Goal: Task Accomplishment & Management: Complete application form

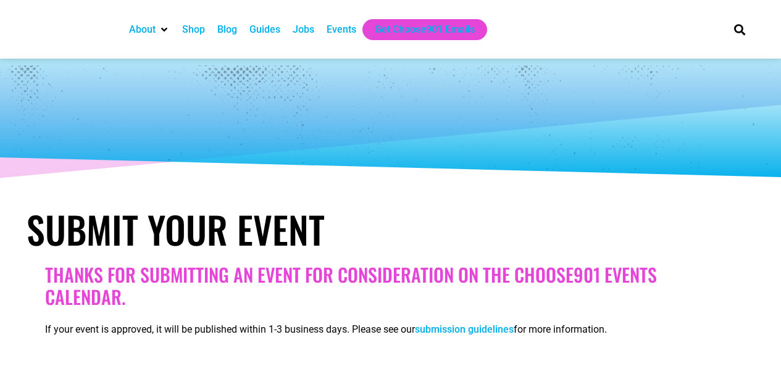
select select
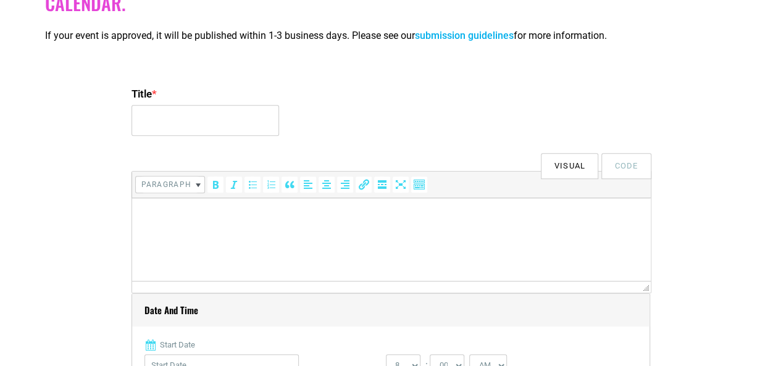
scroll to position [309, 0]
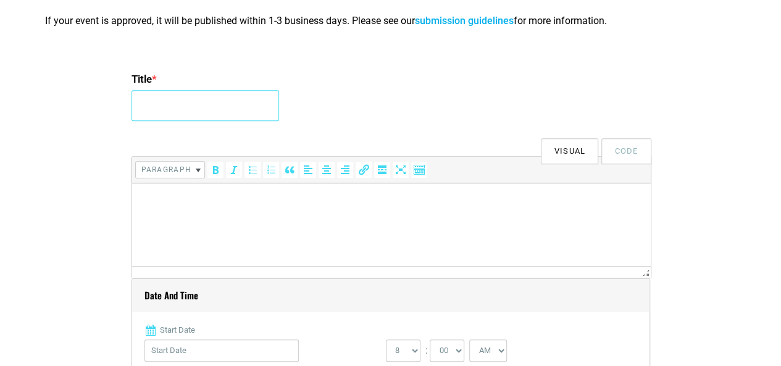
click at [193, 99] on input "Title *" at bounding box center [205, 105] width 148 height 31
click at [264, 110] on input "WORLD CONFERENCE ON NURSING EDUCATION AND HEALTHCARE" at bounding box center [205, 105] width 148 height 31
type input "WORLD CONFERENCE ON NURSING EDUCATION AND HEALTHCARE 2026"
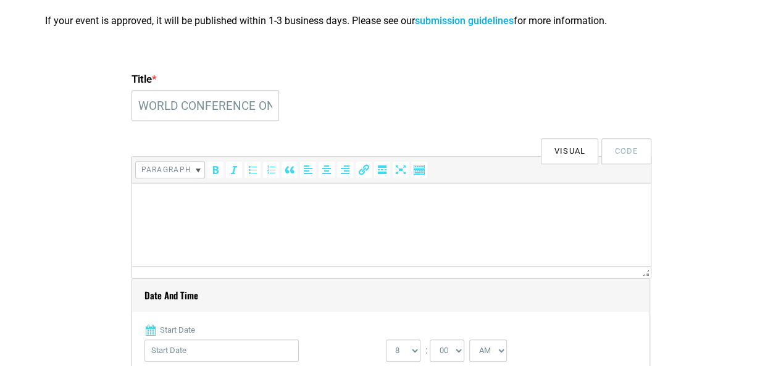
click at [280, 205] on p at bounding box center [391, 200] width 506 height 15
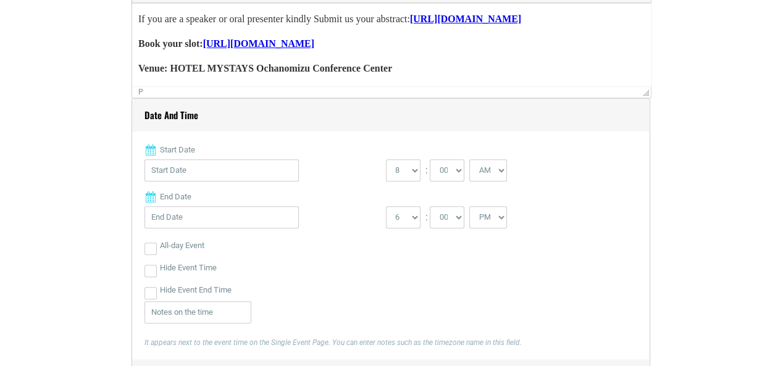
scroll to position [494, 0]
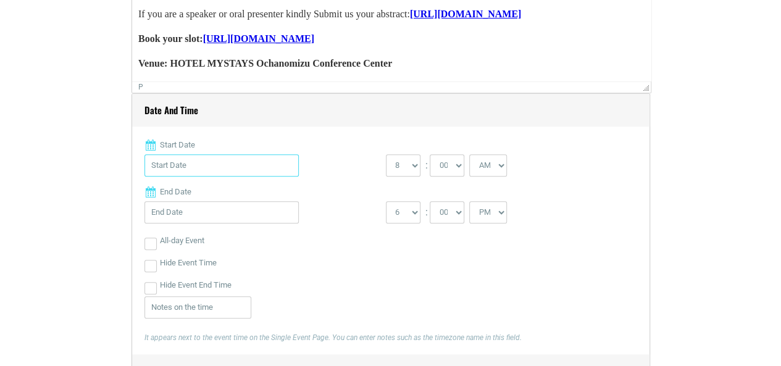
click at [207, 160] on input "Start Date" at bounding box center [221, 165] width 154 height 22
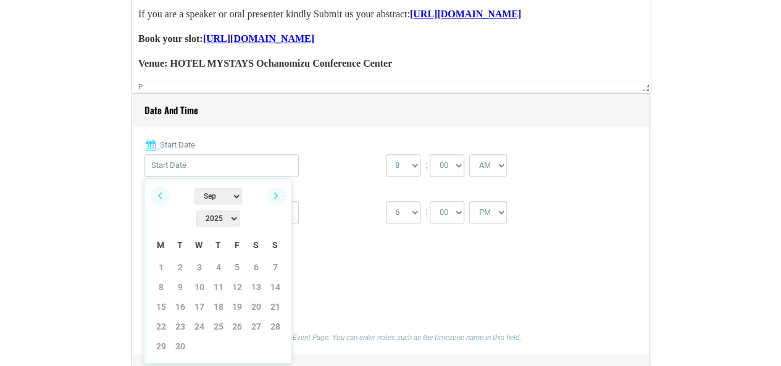
click at [240, 211] on select "2022 2023 2024 2025 2026 2027 2028 2029 2030" at bounding box center [217, 219] width 43 height 16
click at [207, 199] on select "Jan Feb Mar Apr May Jun [DATE] Aug Sep Oct Nov Dec" at bounding box center [218, 196] width 48 height 16
click at [185, 258] on link "2" at bounding box center [180, 267] width 19 height 19
type input "[DATE]"
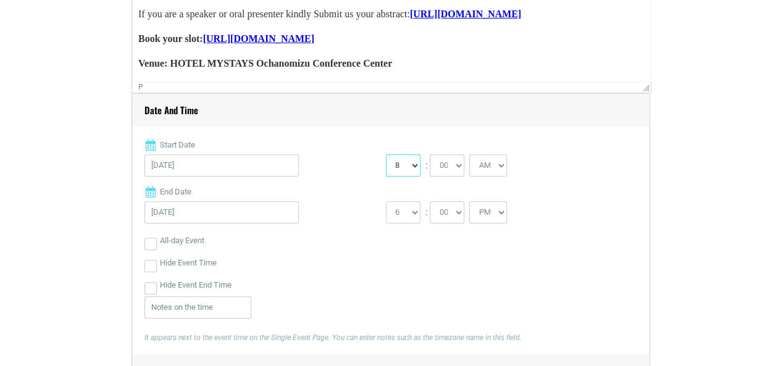
click at [415, 170] on select "0 1 2 3 4 5 6 7 8 9 10 11 12" at bounding box center [403, 165] width 35 height 22
select select "9"
click at [386, 154] on select "0 1 2 3 4 5 6 7 8 9 10 11 12" at bounding box center [403, 165] width 35 height 22
click at [172, 214] on input "[DATE]" at bounding box center [221, 212] width 154 height 22
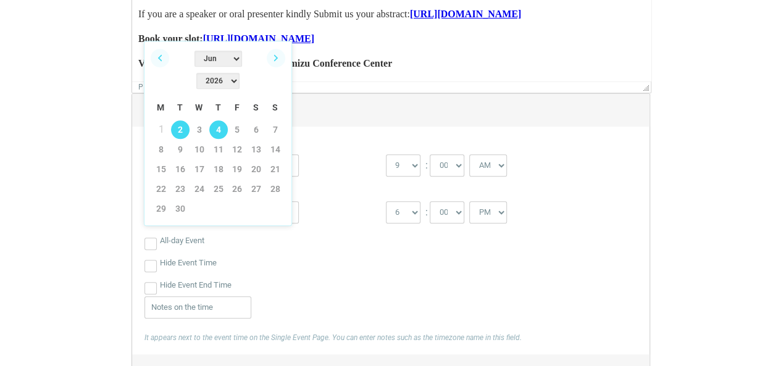
click at [215, 120] on link "4" at bounding box center [218, 129] width 19 height 19
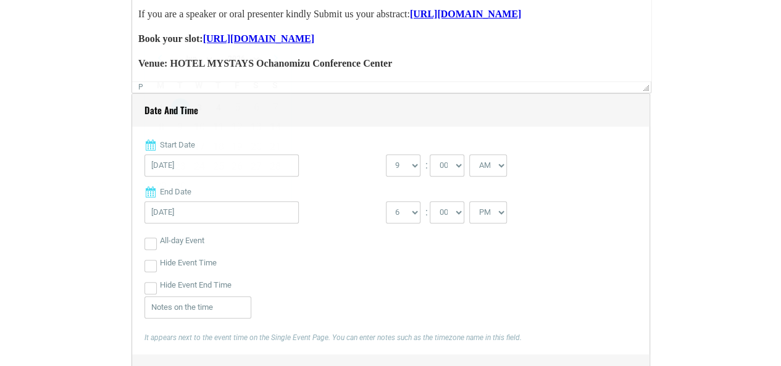
type input "[DATE]"
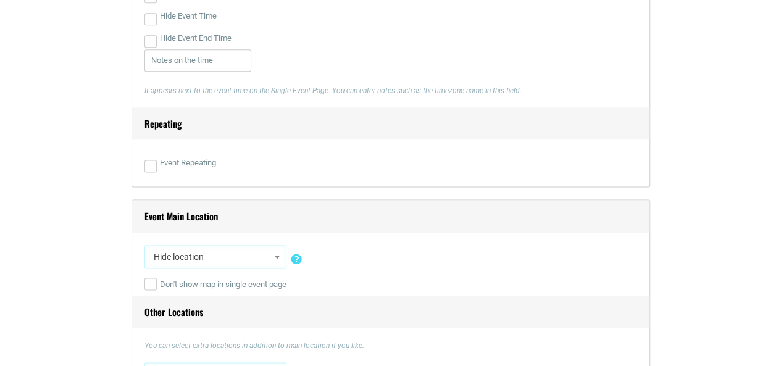
scroll to position [864, 0]
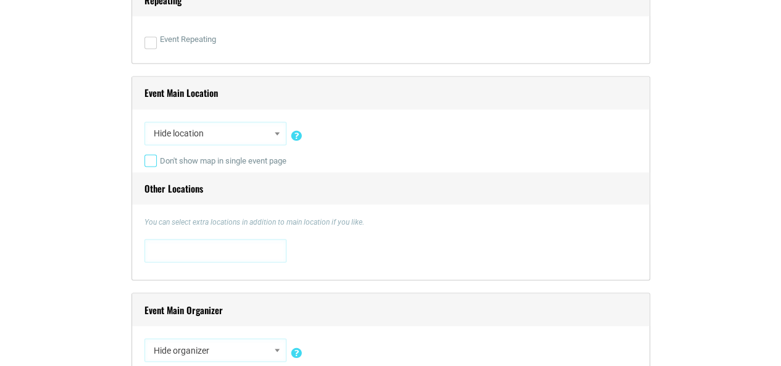
click at [154, 162] on input "Don't show map in single event page" at bounding box center [150, 160] width 12 height 12
checkbox input "true"
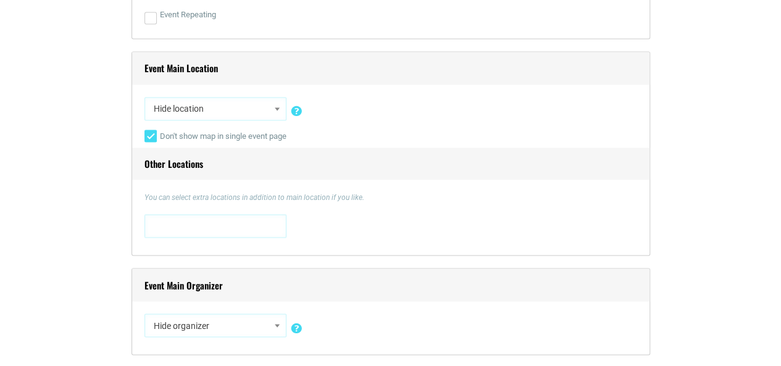
scroll to position [926, 0]
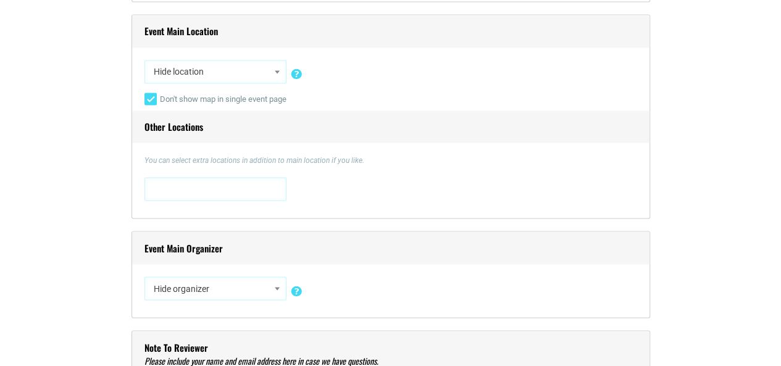
click at [243, 194] on span at bounding box center [215, 188] width 133 height 20
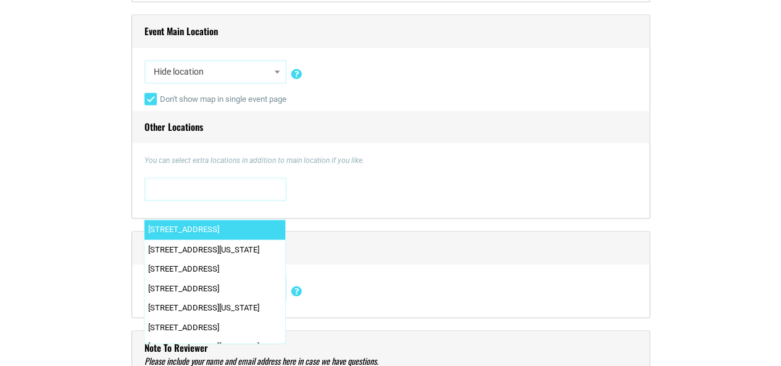
click at [280, 189] on span at bounding box center [215, 188] width 133 height 20
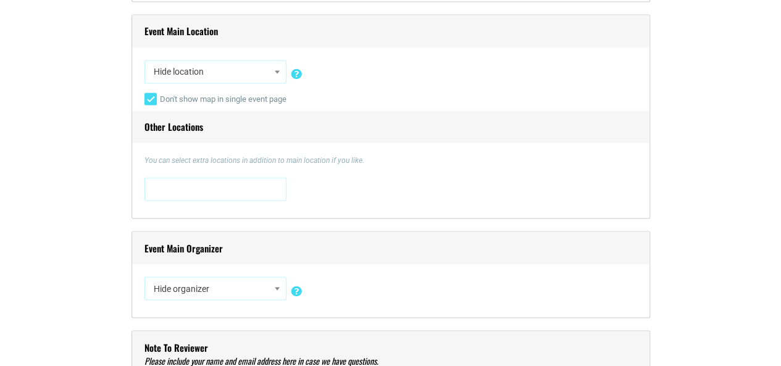
paste textarea "HOTEL MYSTAYS Ochanomizu Conference Center"
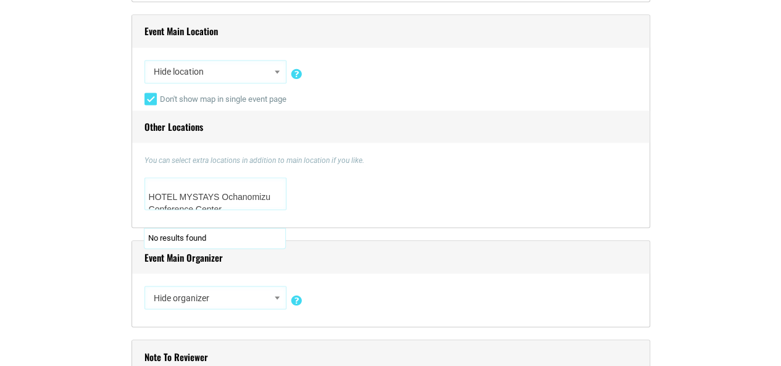
scroll to position [5, 0]
type textarea "HOTEL MYSTAYS Ochanomizu Conference Center"
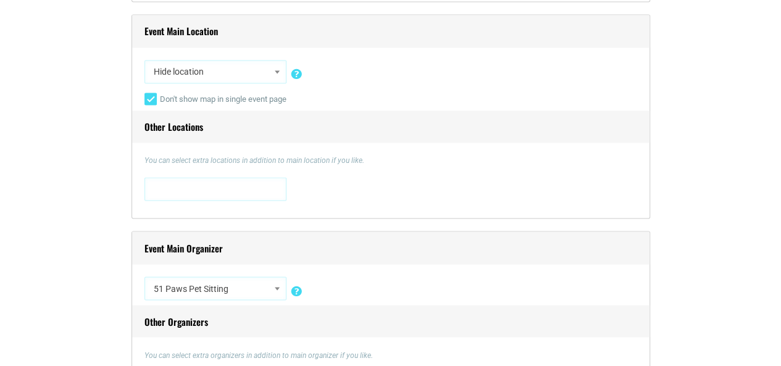
scroll to position [0, 0]
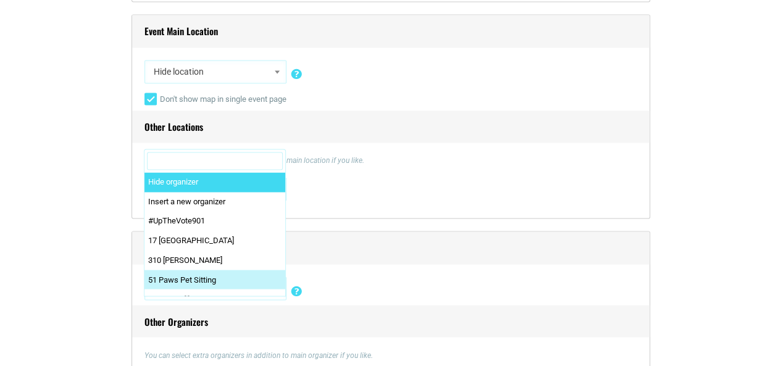
select select "1"
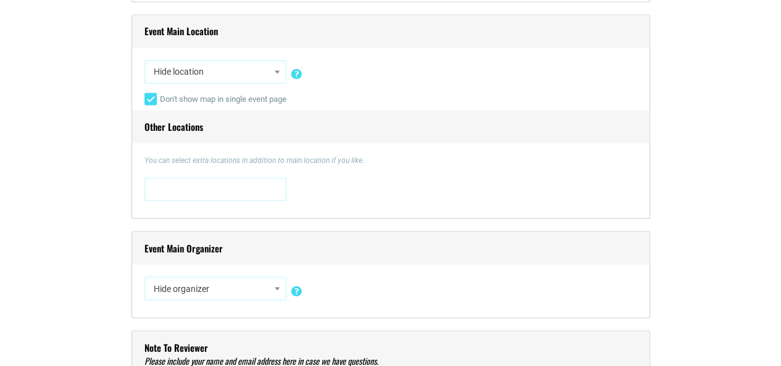
scroll to position [1050, 0]
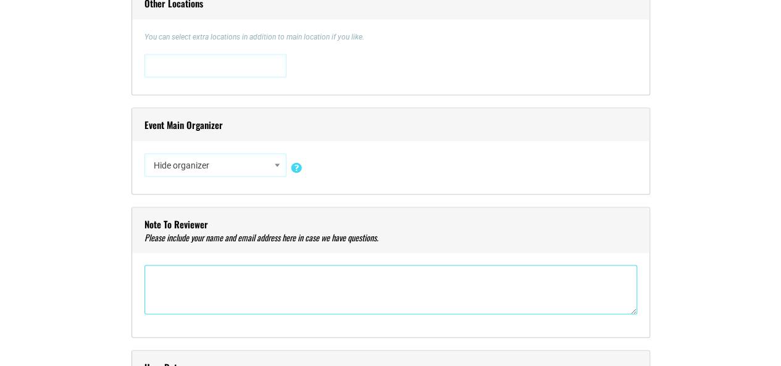
click at [250, 282] on textarea"] at bounding box center [390, 289] width 493 height 49
paste textarea"] "More about us: [URL][DOMAIN_NAME] If you are a speaker or oral presenter kindly…"
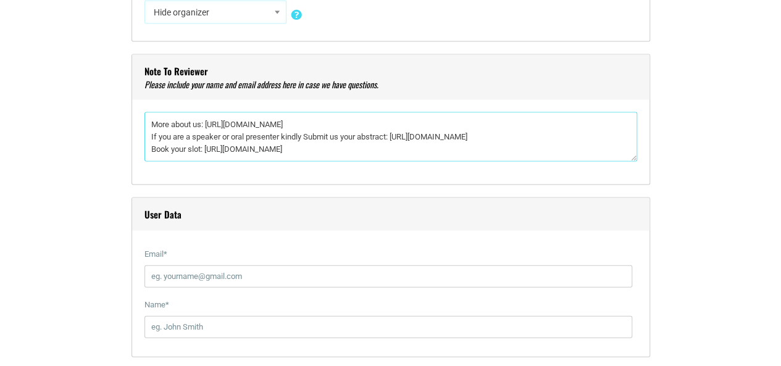
scroll to position [1235, 0]
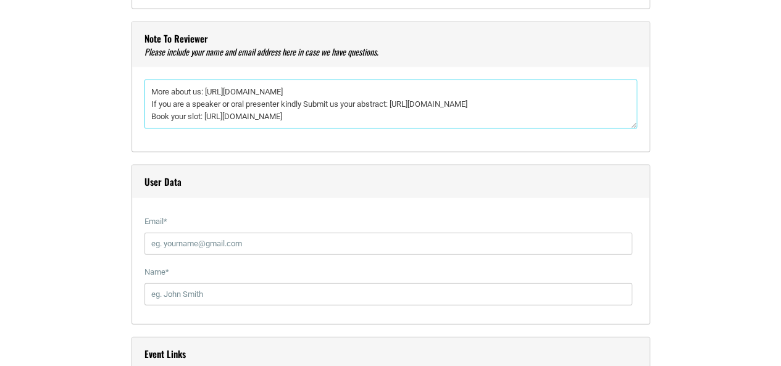
type textarea"] "More about us: [URL][DOMAIN_NAME] If you are a speaker or oral presenter kindly…"
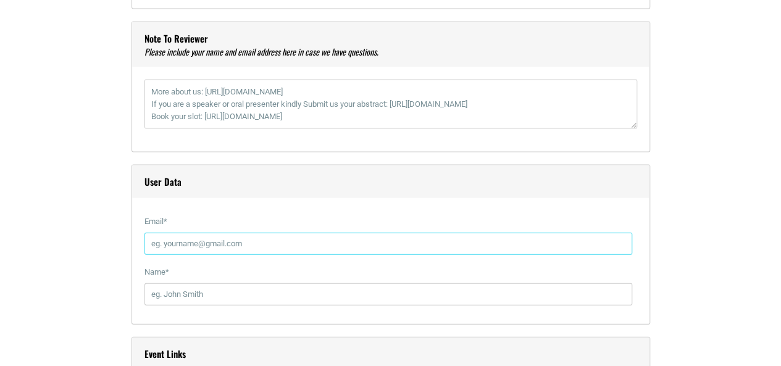
click at [221, 245] on input "Email *" at bounding box center [388, 244] width 488 height 22
type input "[EMAIL_ADDRESS][DOMAIN_NAME]"
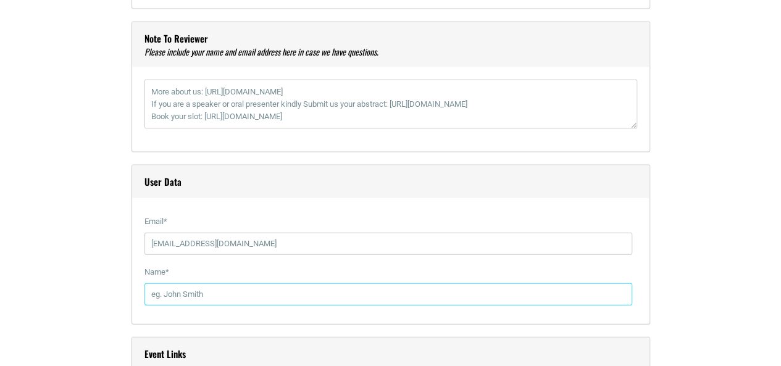
click at [243, 283] on input "Name *" at bounding box center [388, 294] width 488 height 22
type input "[PERSON_NAME]"
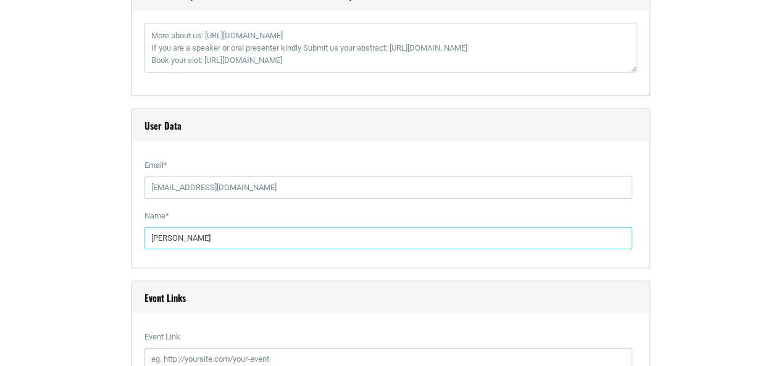
scroll to position [1358, 0]
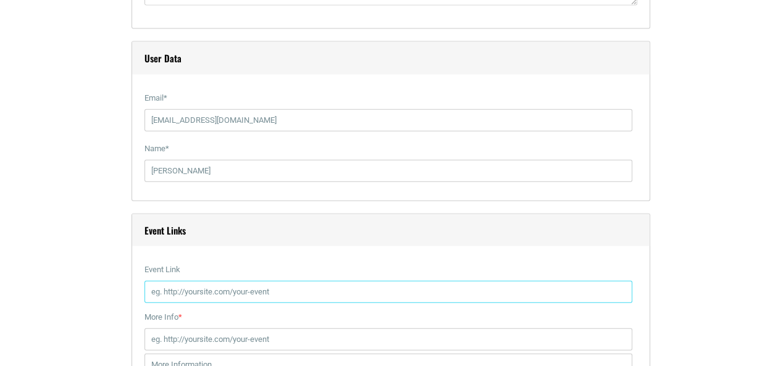
click at [223, 283] on input "Event Link" at bounding box center [388, 292] width 488 height 22
type input "[URL][DOMAIN_NAME]"
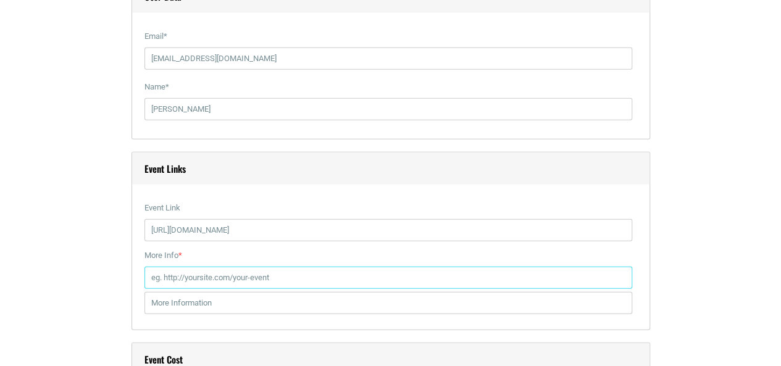
click at [241, 276] on input "More Info *" at bounding box center [388, 278] width 488 height 22
type input "[URL][DOMAIN_NAME]"
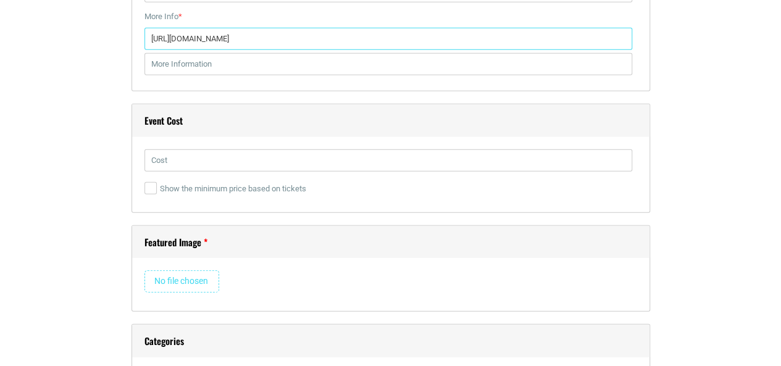
scroll to position [1667, 0]
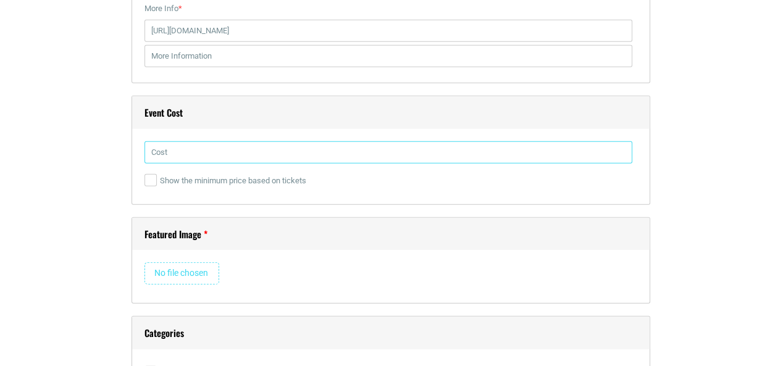
click at [247, 146] on input "text" at bounding box center [388, 152] width 488 height 22
click at [247, 151] on input "text" at bounding box center [388, 152] width 488 height 22
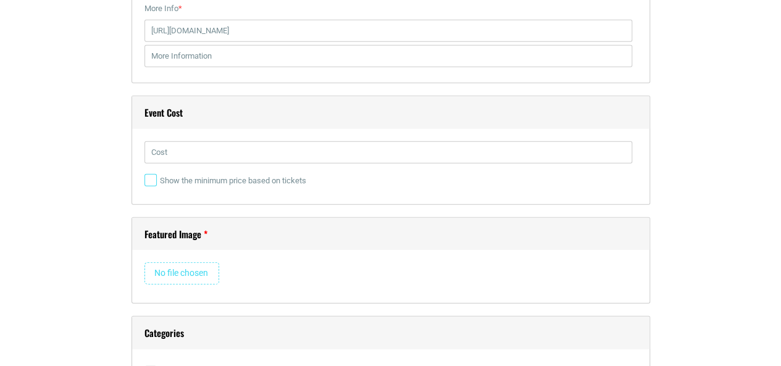
click at [152, 180] on input "Show the minimum price based on tickets" at bounding box center [150, 180] width 12 height 12
checkbox input "true"
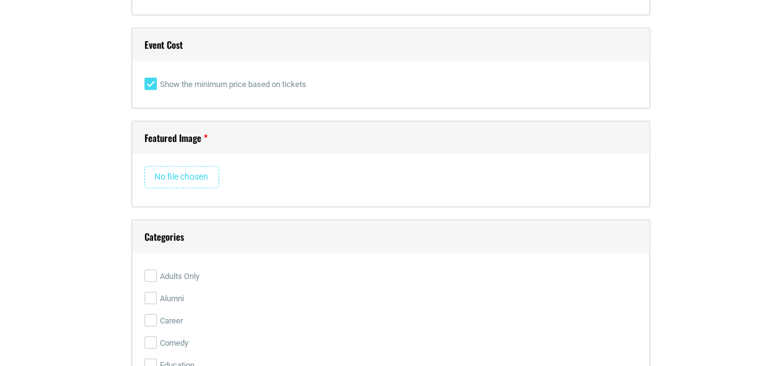
scroll to position [1790, 0]
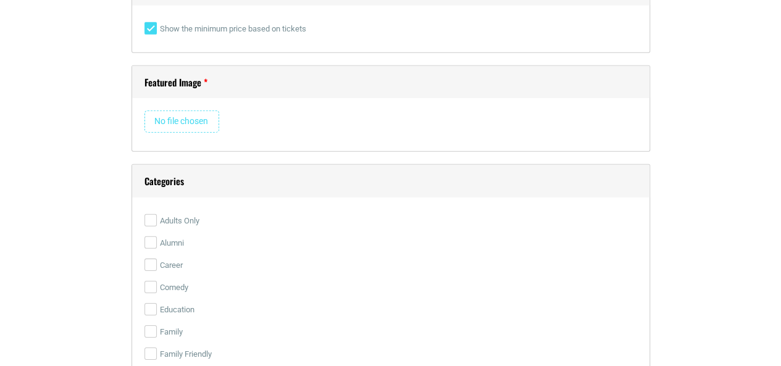
click at [191, 120] on input "file" at bounding box center [181, 122] width 75 height 22
type input "C:\fakepath\Post 1.jpg"
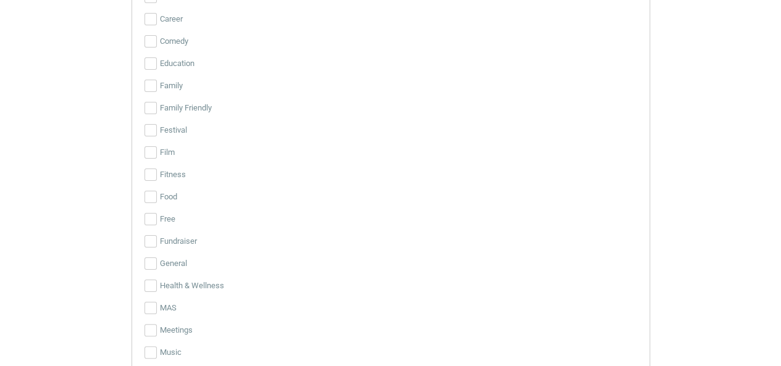
scroll to position [2256, 0]
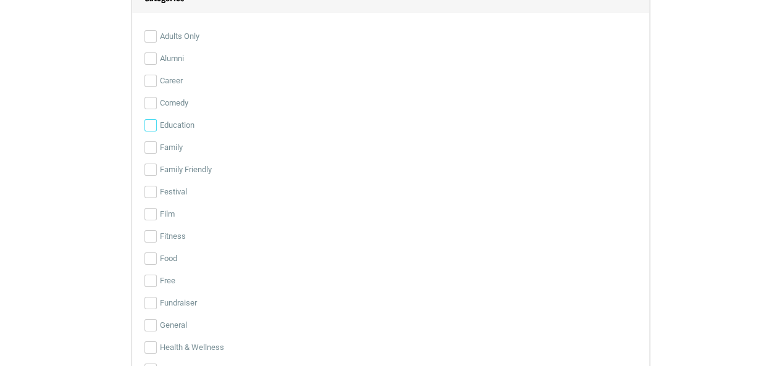
click at [154, 119] on input "Education" at bounding box center [150, 125] width 12 height 12
checkbox input "true"
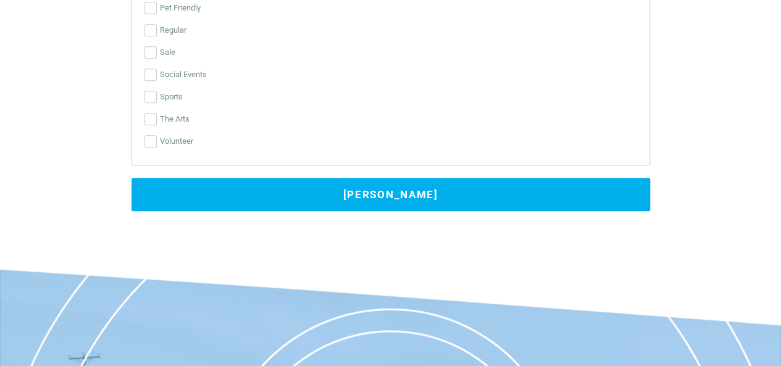
scroll to position [2750, 0]
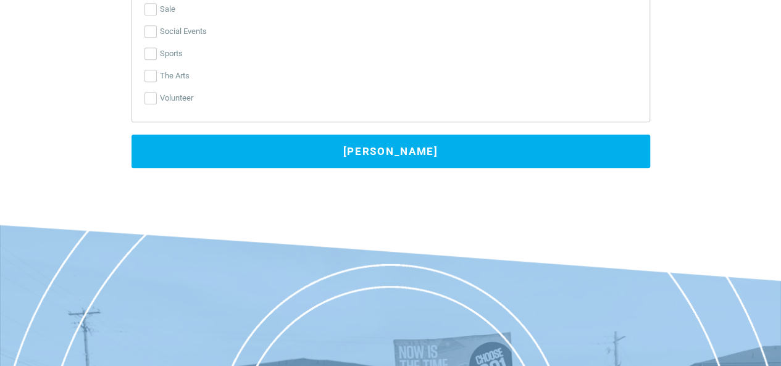
click at [364, 151] on button "[PERSON_NAME]" at bounding box center [390, 151] width 519 height 33
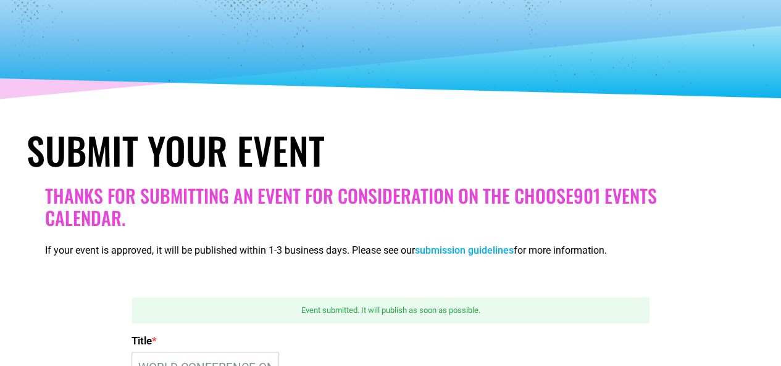
scroll to position [98, 0]
